Goal: Book appointment/travel/reservation

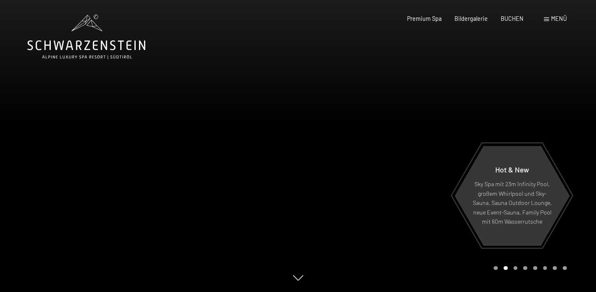
click at [582, 113] on div at bounding box center [447, 146] width 298 height 292
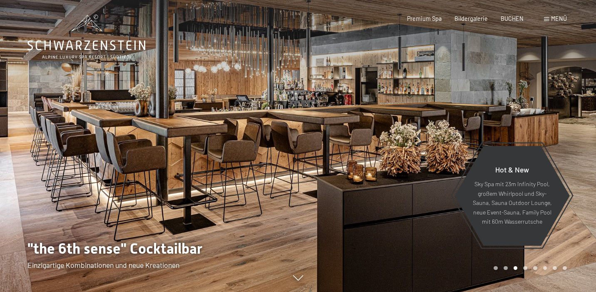
click at [582, 113] on div at bounding box center [447, 146] width 298 height 292
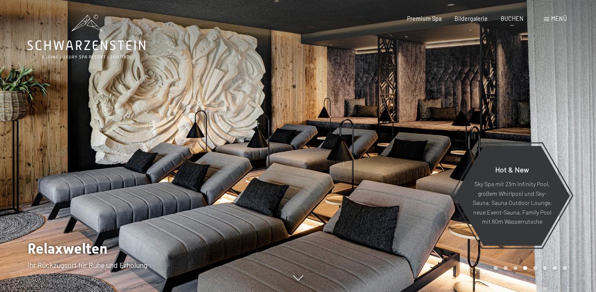
click at [582, 113] on div at bounding box center [447, 146] width 298 height 292
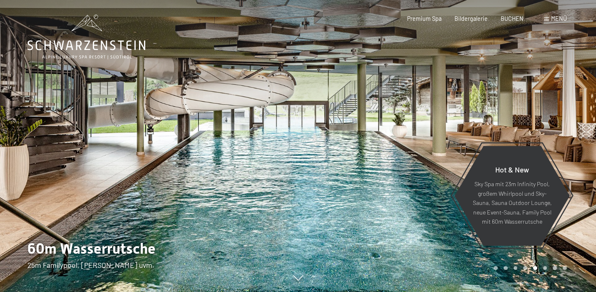
click at [582, 113] on div at bounding box center [447, 146] width 298 height 292
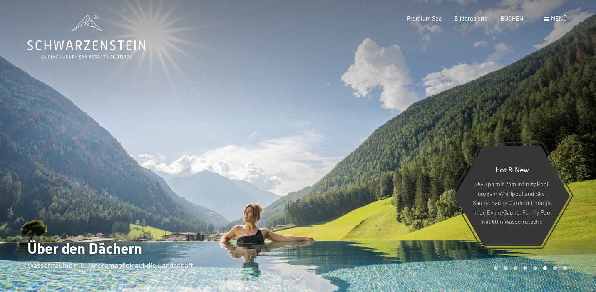
click at [582, 113] on div at bounding box center [447, 146] width 298 height 292
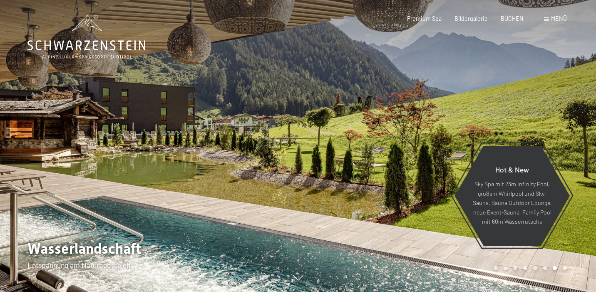
click at [582, 113] on div at bounding box center [447, 146] width 298 height 292
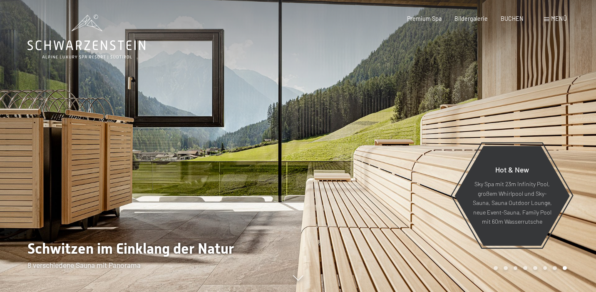
click at [582, 113] on div at bounding box center [447, 146] width 298 height 292
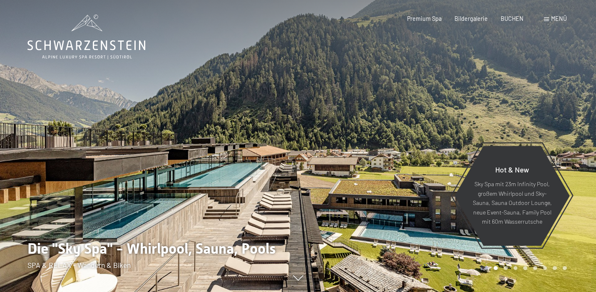
click at [581, 113] on div at bounding box center [447, 146] width 298 height 292
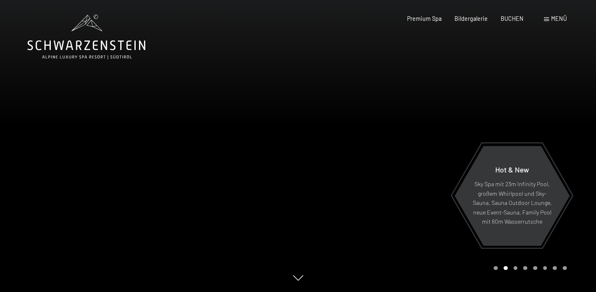
click at [557, 22] on span "Menü" at bounding box center [559, 18] width 16 height 7
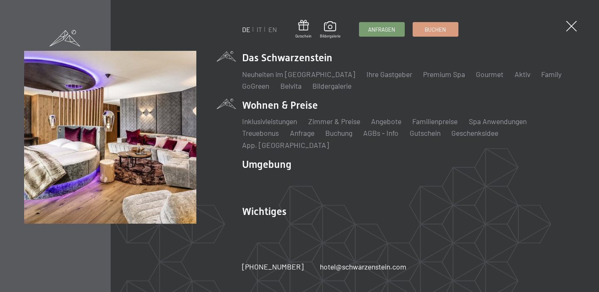
click at [283, 111] on li "Wohnen & Preise Inklusivleistungen Zimmer & Preise Liste Angebote Liste Familie…" at bounding box center [408, 124] width 333 height 52
click at [334, 126] on link "Zimmer & Preise" at bounding box center [334, 121] width 52 height 9
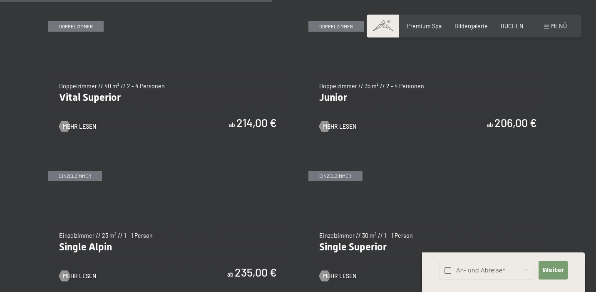
scroll to position [1056, 0]
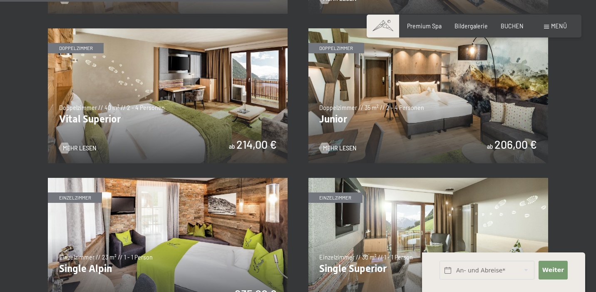
click at [462, 137] on img at bounding box center [428, 95] width 240 height 135
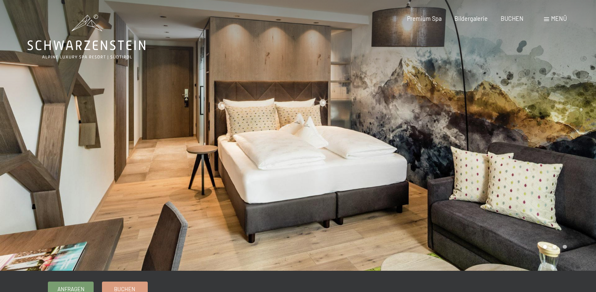
click at [552, 133] on div at bounding box center [447, 135] width 298 height 271
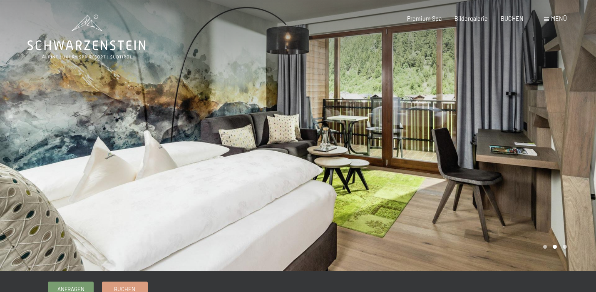
click at [552, 133] on div at bounding box center [447, 135] width 298 height 271
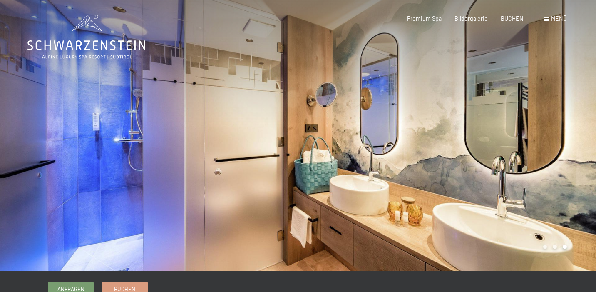
click at [552, 133] on div at bounding box center [447, 135] width 298 height 271
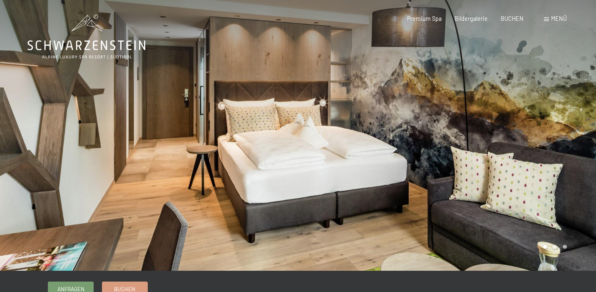
click at [552, 133] on div at bounding box center [447, 135] width 298 height 271
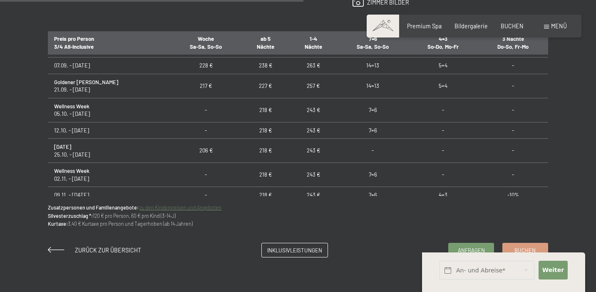
scroll to position [525, 0]
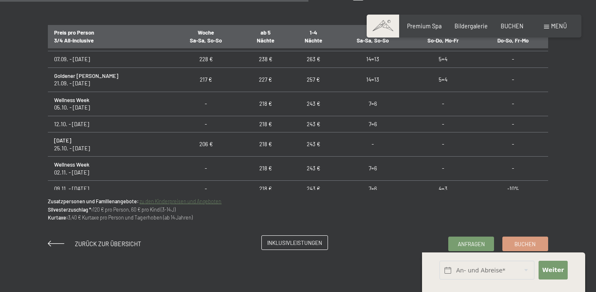
click at [312, 241] on span "Inklusivleistungen" at bounding box center [294, 242] width 55 height 7
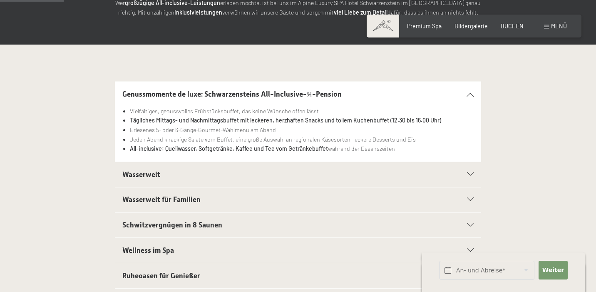
scroll to position [151, 0]
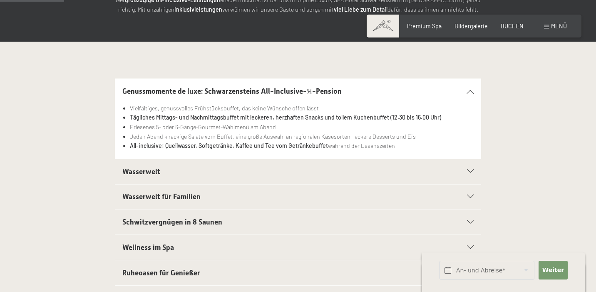
click at [383, 176] on div "Wasserwelt" at bounding box center [298, 171] width 352 height 25
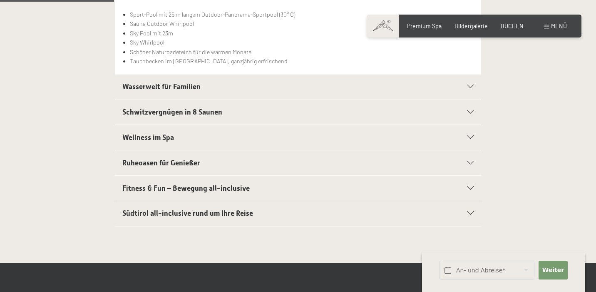
scroll to position [270, 0]
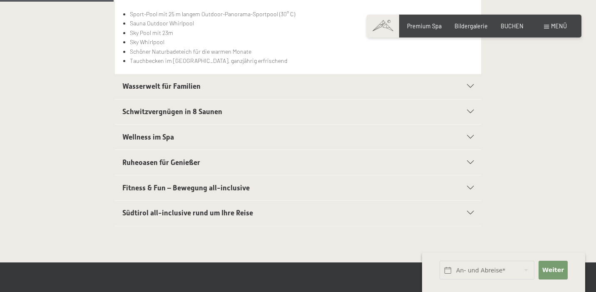
click at [281, 166] on h2 "Ruheoasen für Genießer" at bounding box center [280, 162] width 316 height 10
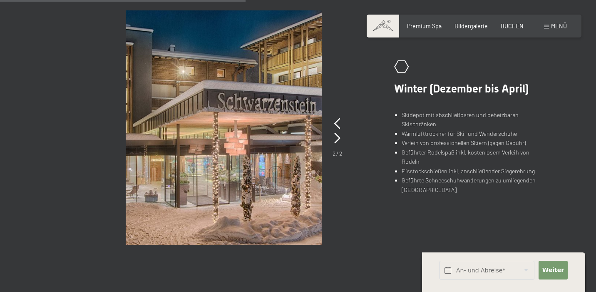
scroll to position [588, 0]
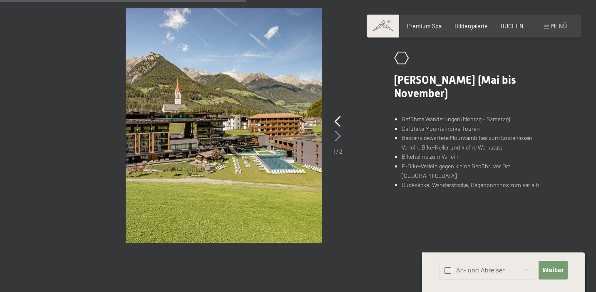
click at [339, 136] on icon at bounding box center [338, 136] width 6 height 11
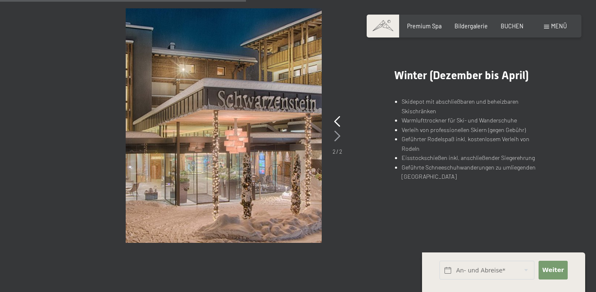
click at [339, 136] on icon at bounding box center [337, 136] width 6 height 11
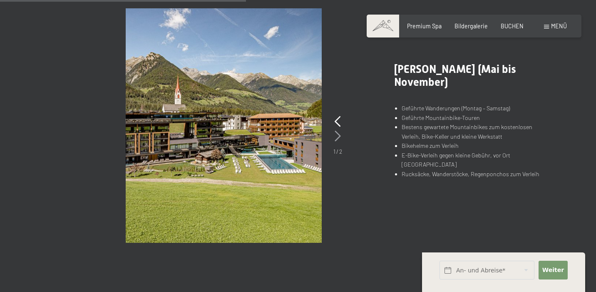
click at [339, 136] on icon at bounding box center [338, 136] width 6 height 11
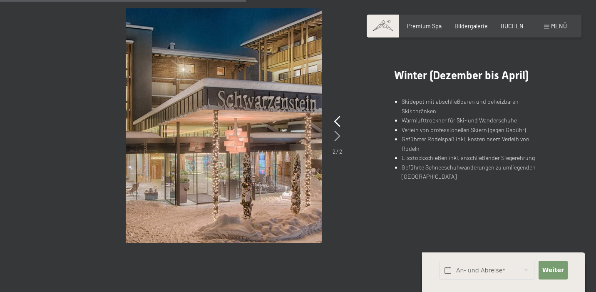
click at [339, 136] on icon at bounding box center [337, 136] width 6 height 11
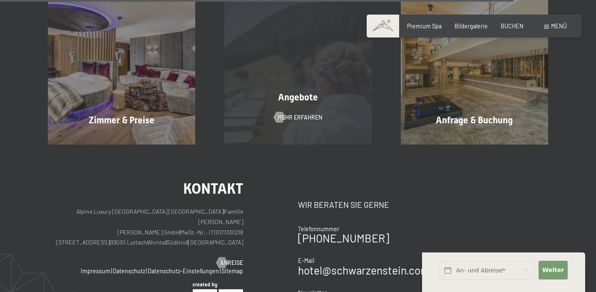
scroll to position [1261, 0]
click at [312, 116] on span "Mehr erfahren" at bounding box center [308, 117] width 45 height 8
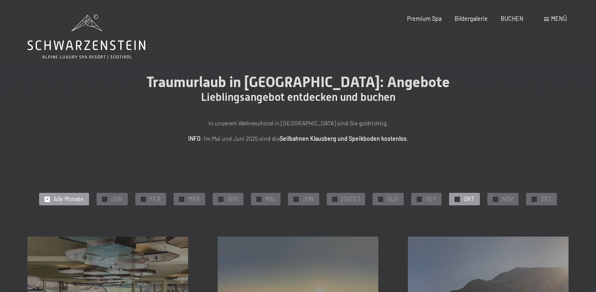
click at [455, 197] on div at bounding box center [457, 198] width 5 height 5
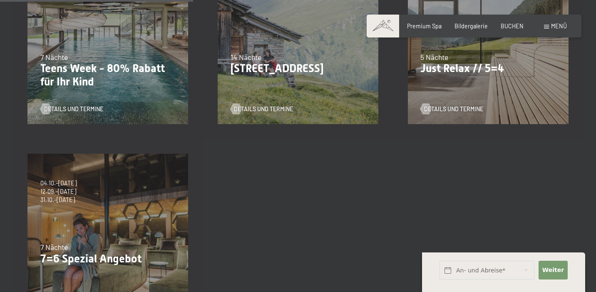
scroll to position [256, 0]
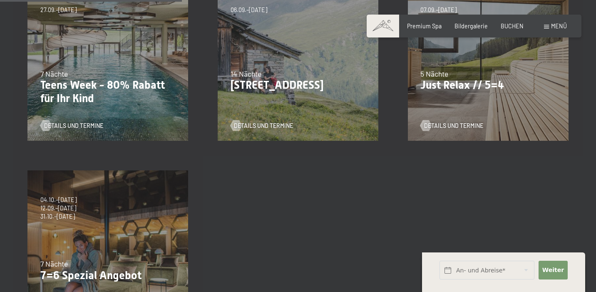
click at [470, 88] on p "Just Relax // 5=4" at bounding box center [487, 85] width 135 height 13
click at [457, 128] on span "Details und Termine" at bounding box center [462, 126] width 59 height 8
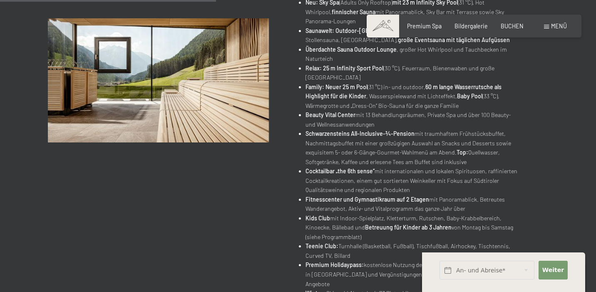
scroll to position [334, 0]
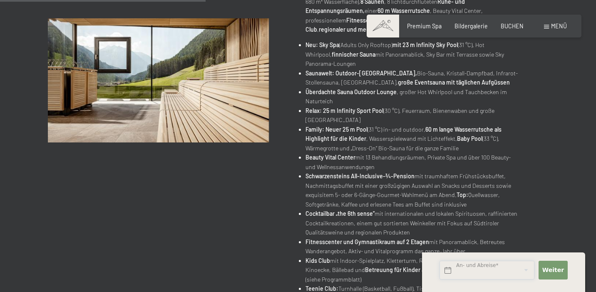
click at [463, 271] on input "text" at bounding box center [487, 270] width 95 height 19
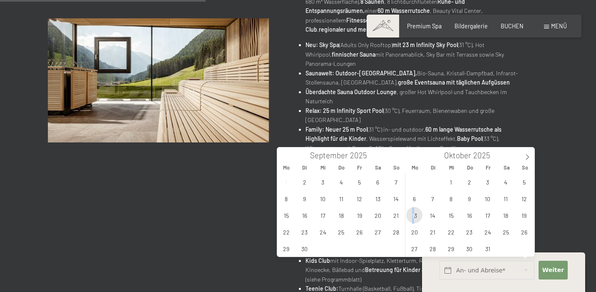
click at [413, 216] on span "13" at bounding box center [414, 215] width 16 height 16
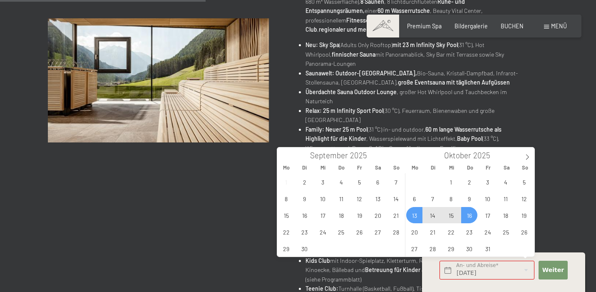
click at [474, 217] on span "16" at bounding box center [469, 215] width 16 height 16
type input "[DATE] - Do. [DATE]"
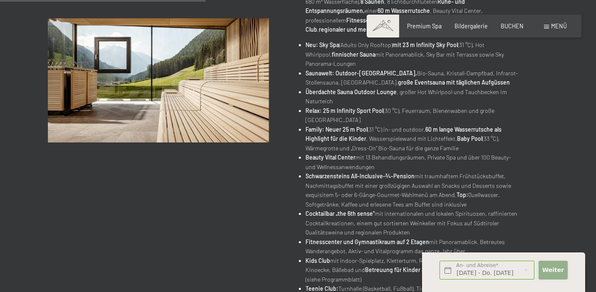
click at [547, 272] on span "Weiter" at bounding box center [553, 270] width 22 height 8
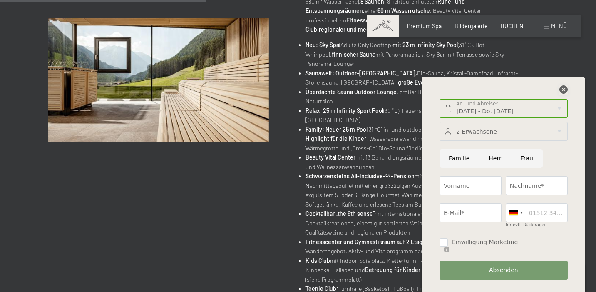
click at [564, 94] on icon at bounding box center [563, 89] width 8 height 8
